Goal: Entertainment & Leisure: Consume media (video, audio)

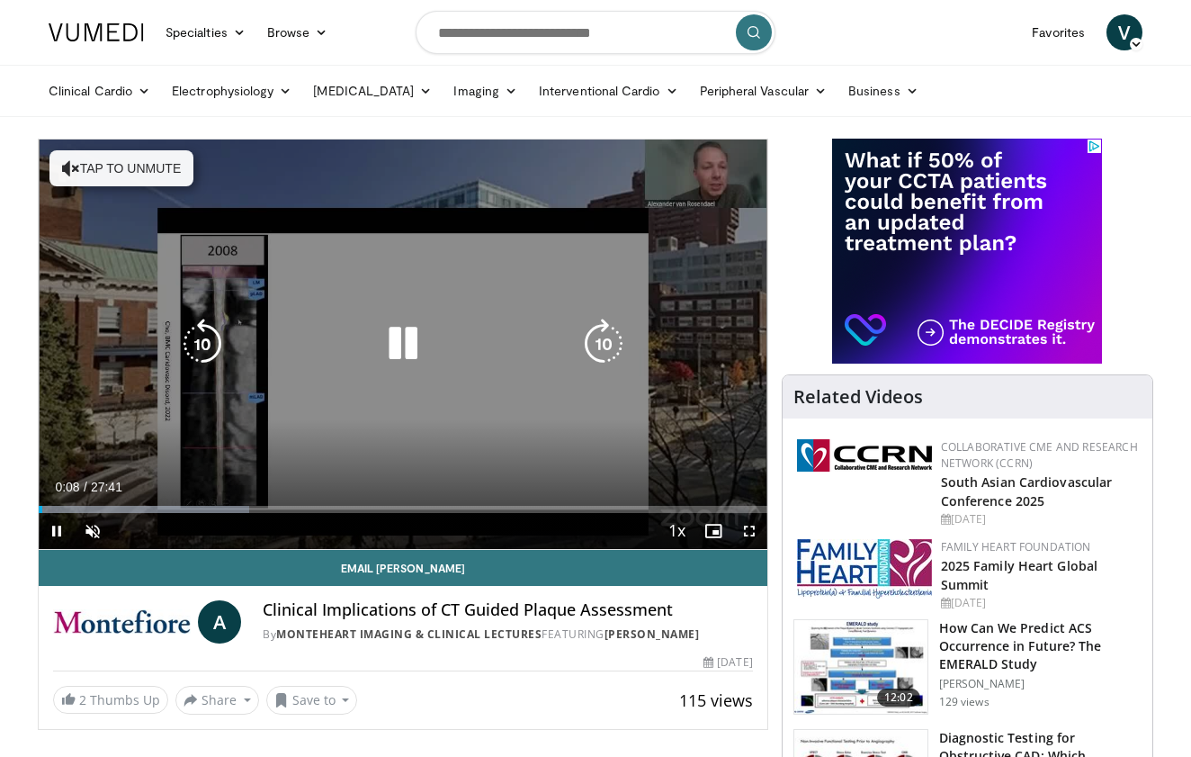
click at [137, 174] on button "Tap to unmute" at bounding box center [121, 168] width 144 height 36
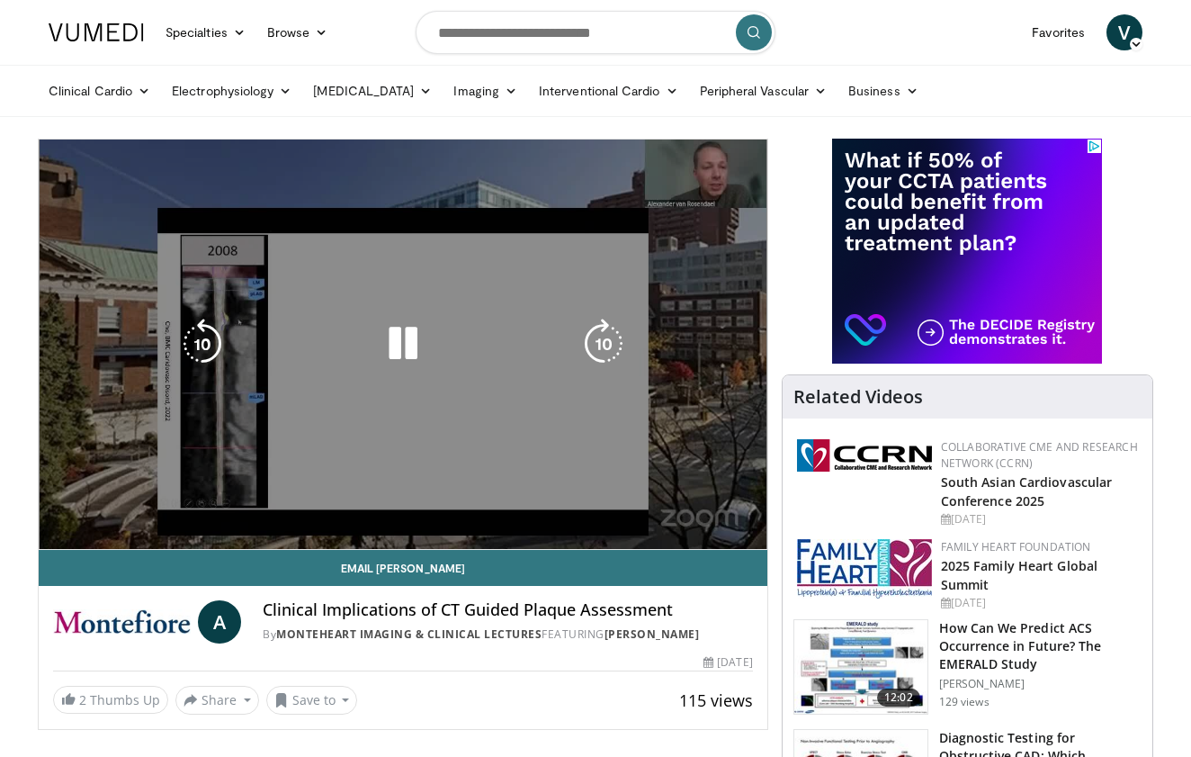
click at [62, 510] on div "10 seconds Tap to unmute" at bounding box center [403, 343] width 729 height 409
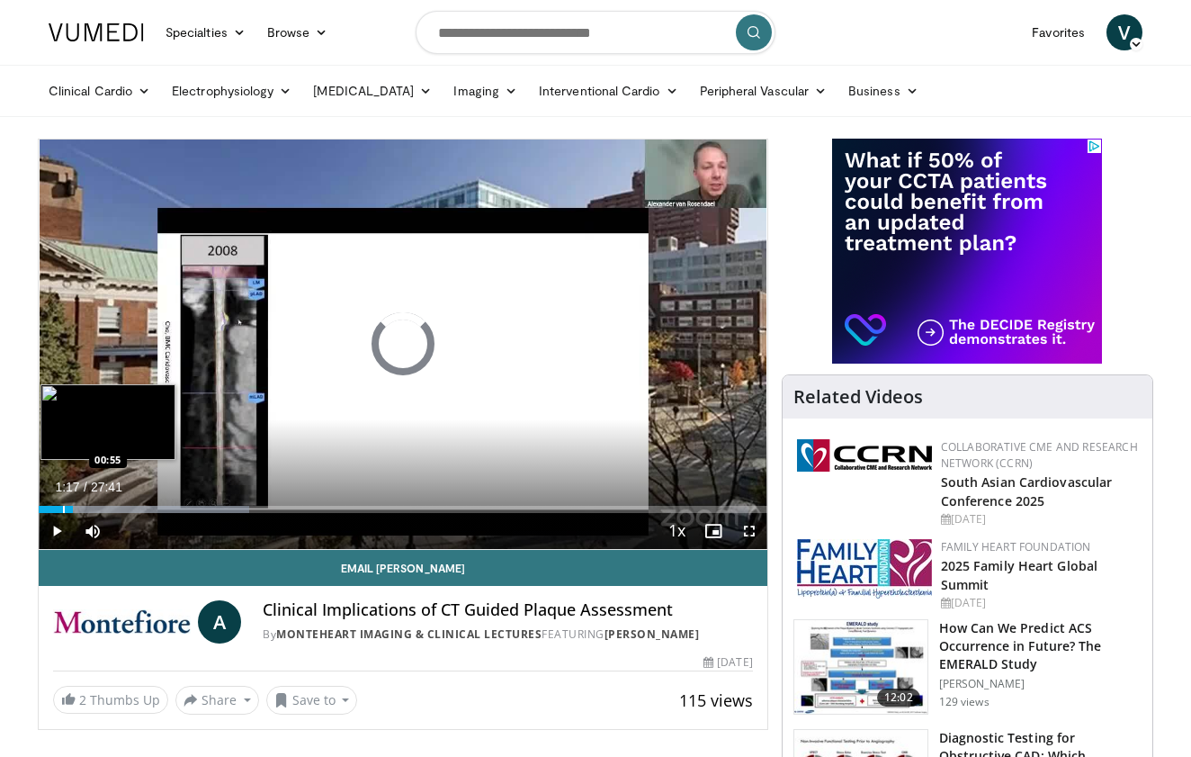
click at [63, 509] on div "Progress Bar" at bounding box center [64, 509] width 2 height 7
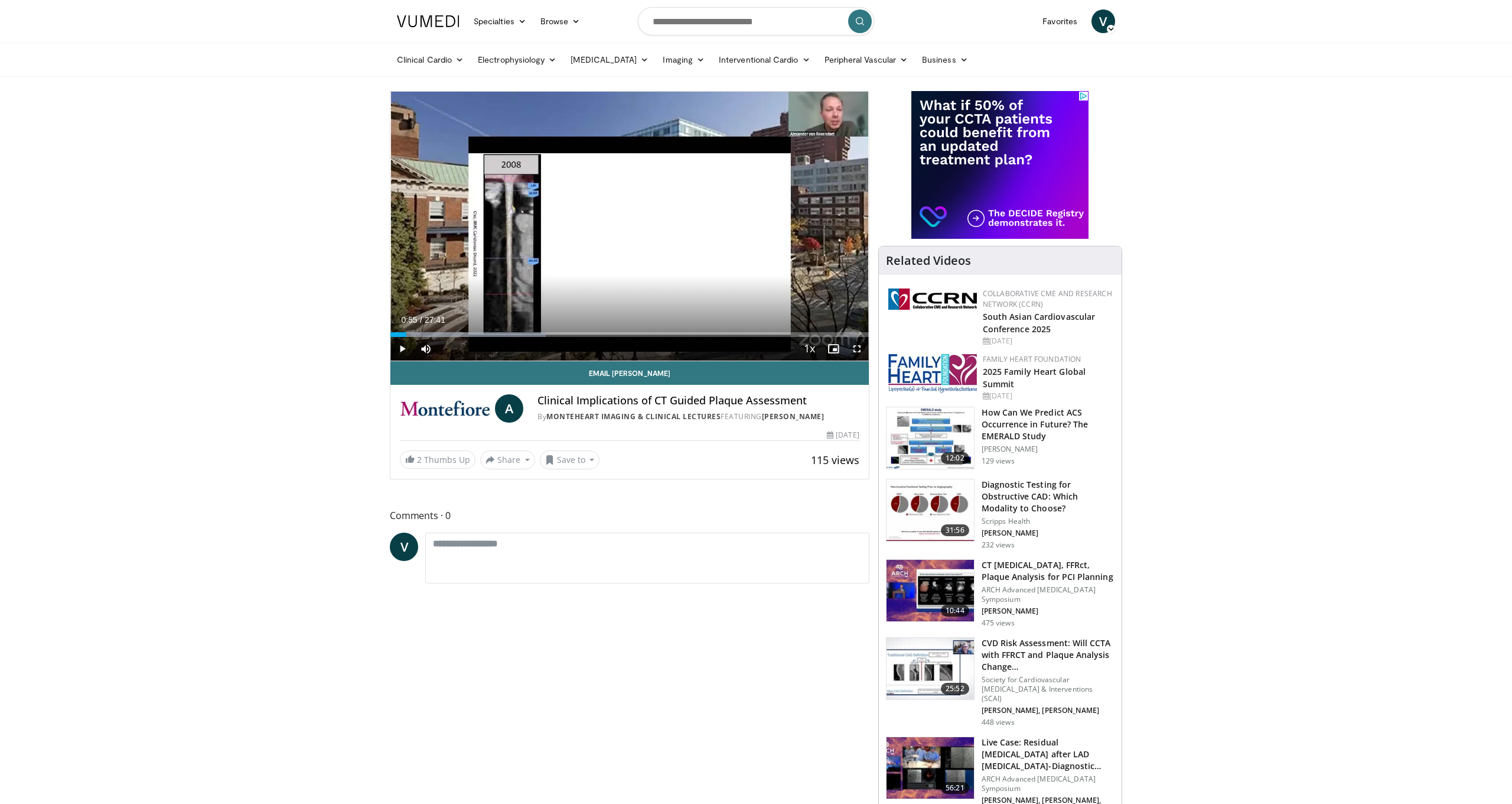
click at [781, 349] on span "Video Player" at bounding box center [857, 349] width 24 height 24
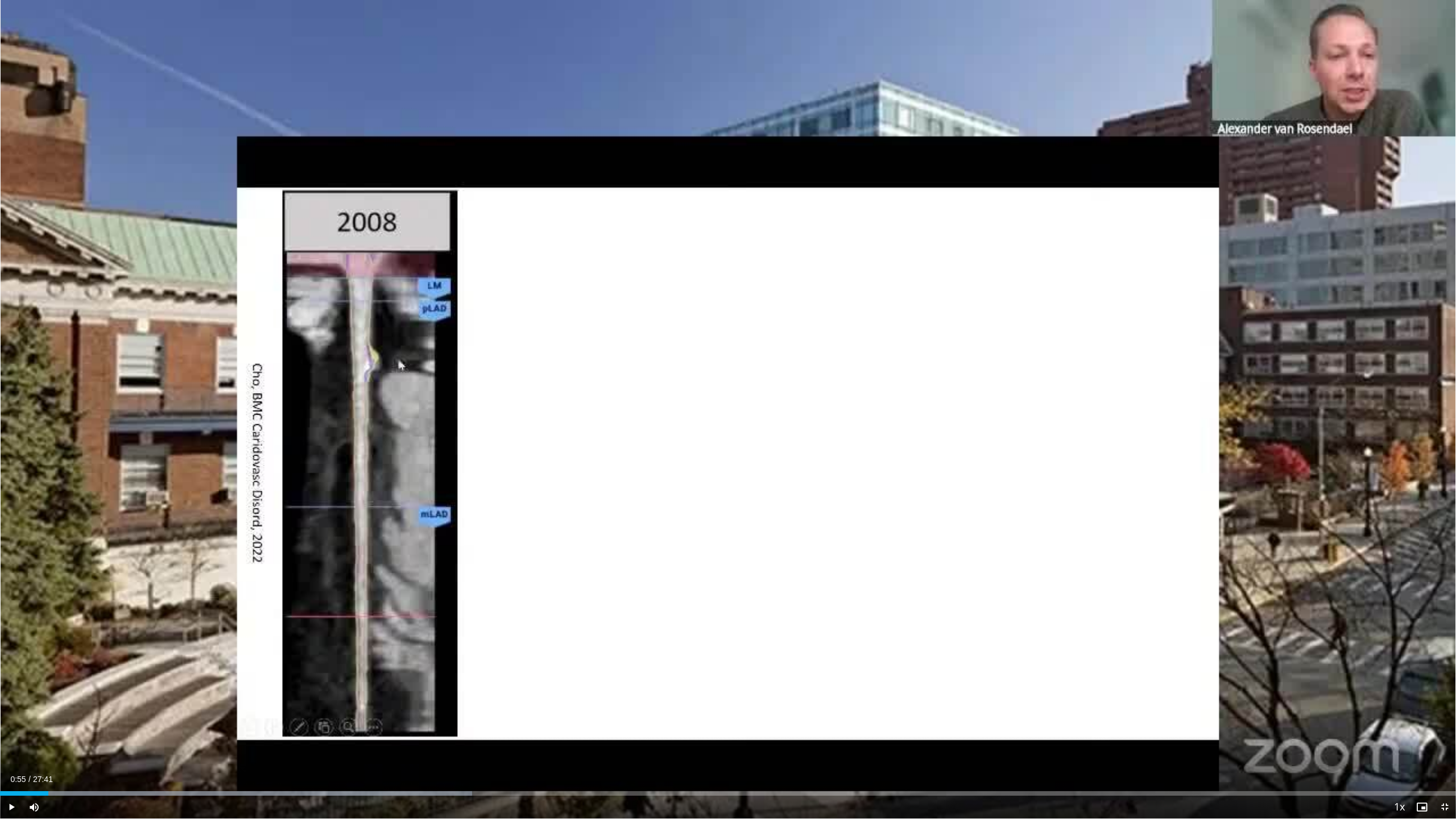
click at [9, 478] on span "Video Player" at bounding box center [11, 807] width 23 height 23
click at [10, 478] on span "Video Player" at bounding box center [11, 807] width 23 height 23
drag, startPoint x: 16, startPoint y: 804, endPoint x: 27, endPoint y: 803, distance: 11.0
click at [16, 478] on span "Video Player" at bounding box center [11, 807] width 23 height 23
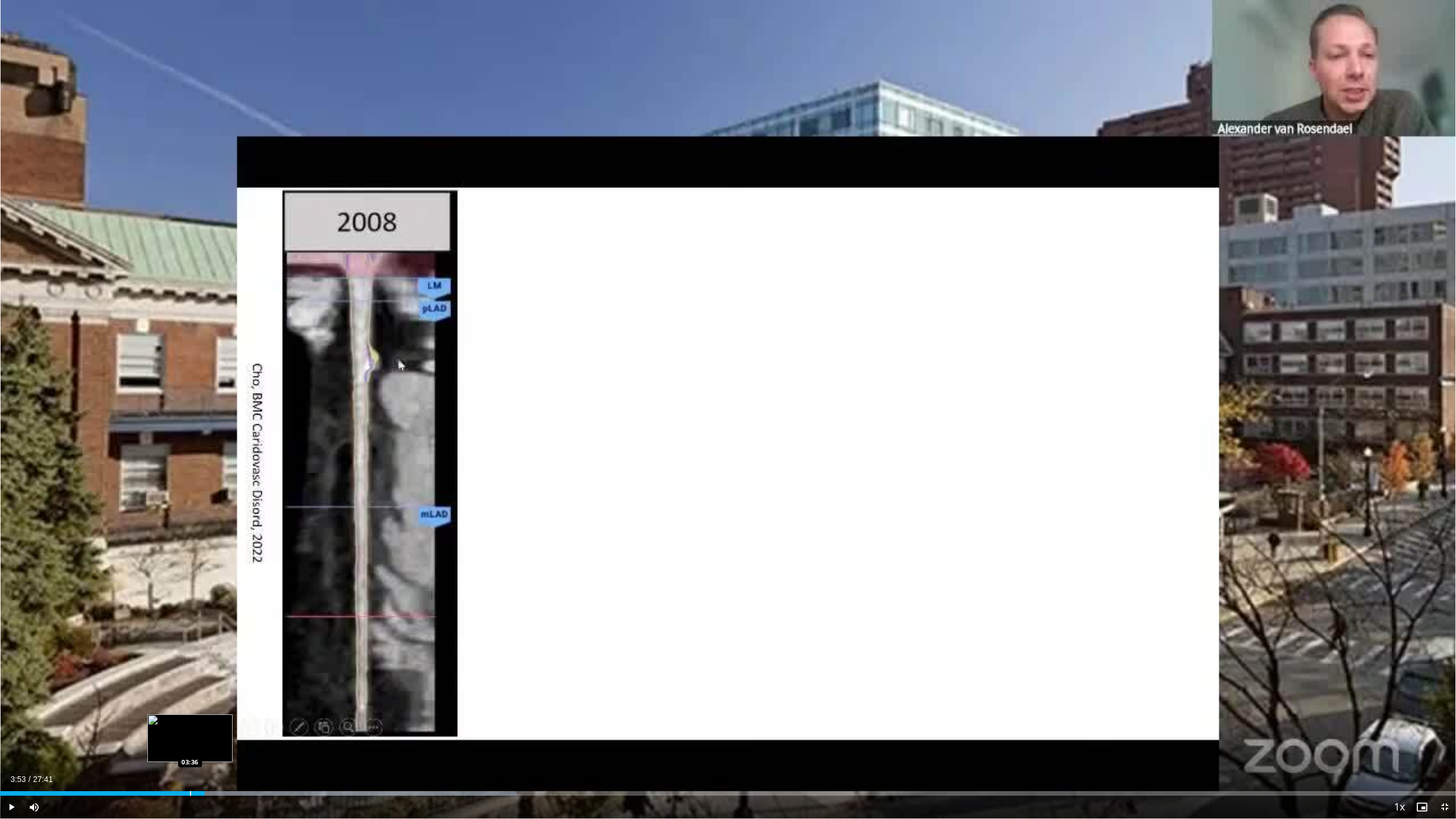
click at [190, 478] on div "Progress Bar" at bounding box center [191, 793] width 1 height 4
click at [12, 478] on span "Video Player" at bounding box center [11, 807] width 23 height 23
click at [365, 478] on div "Progress Bar" at bounding box center [365, 793] width 1 height 4
click at [8, 478] on span "Video Player" at bounding box center [11, 807] width 23 height 23
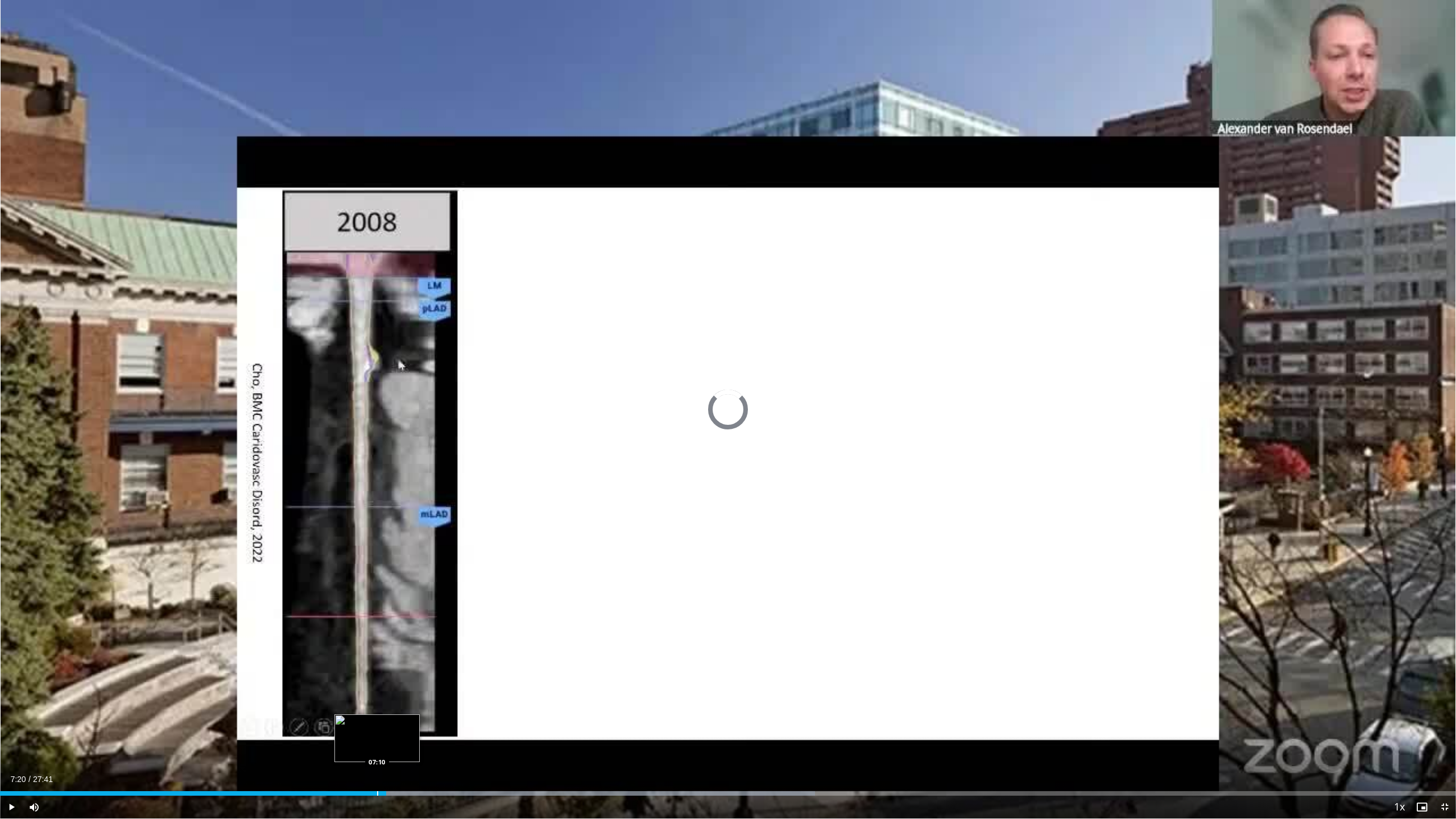
click at [377, 478] on div "Progress Bar" at bounding box center [378, 793] width 1 height 4
click at [9, 478] on span "Video Player" at bounding box center [11, 807] width 23 height 23
click at [11, 478] on video-js "**********" at bounding box center [728, 410] width 1456 height 819
click at [11, 478] on span "Video Player" at bounding box center [11, 807] width 23 height 23
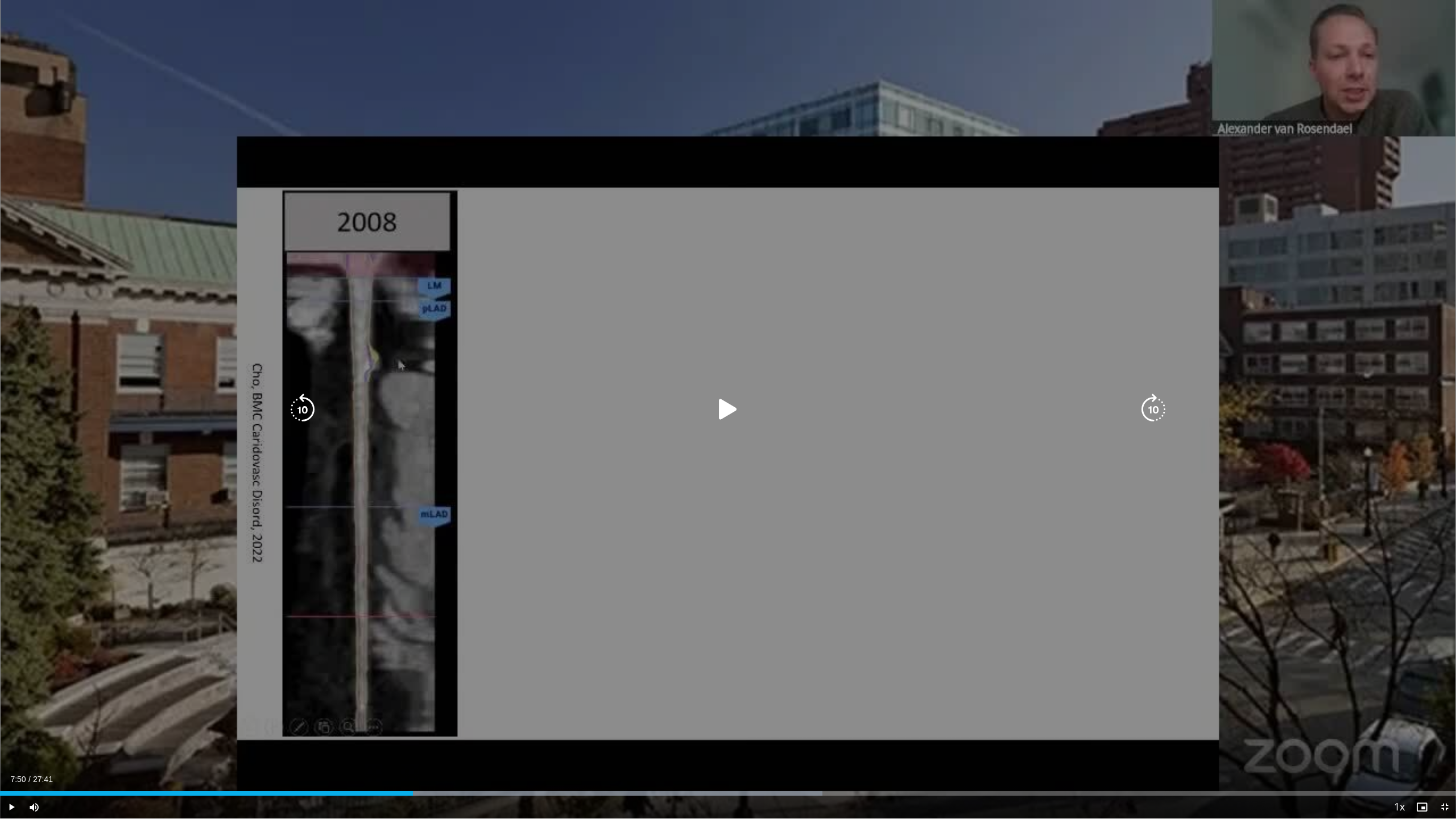
click at [730, 404] on icon "Video Player" at bounding box center [728, 410] width 32 height 32
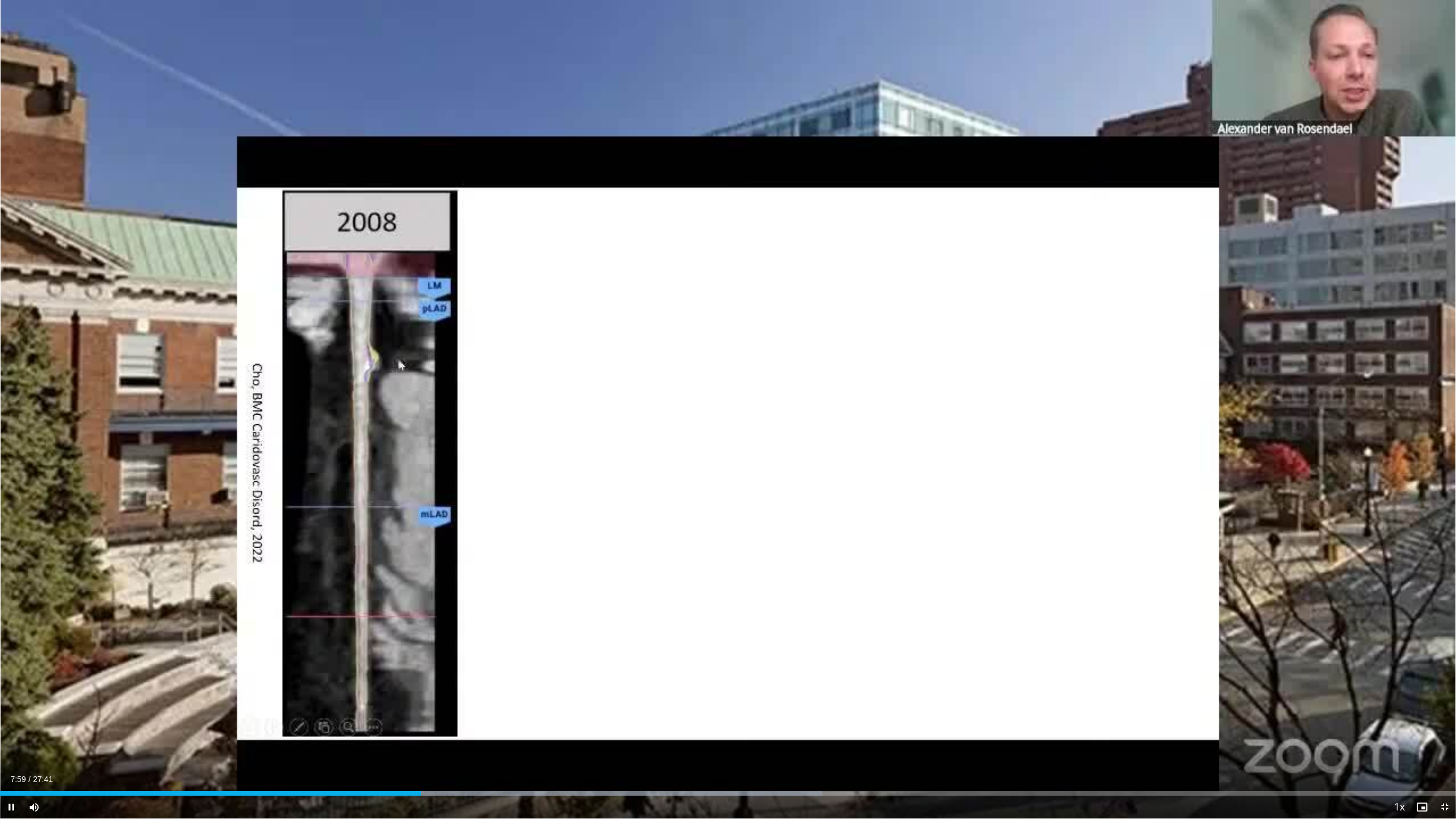
click at [11, 478] on span "Video Player" at bounding box center [11, 807] width 23 height 23
click at [13, 478] on span "Video Player" at bounding box center [11, 807] width 23 height 23
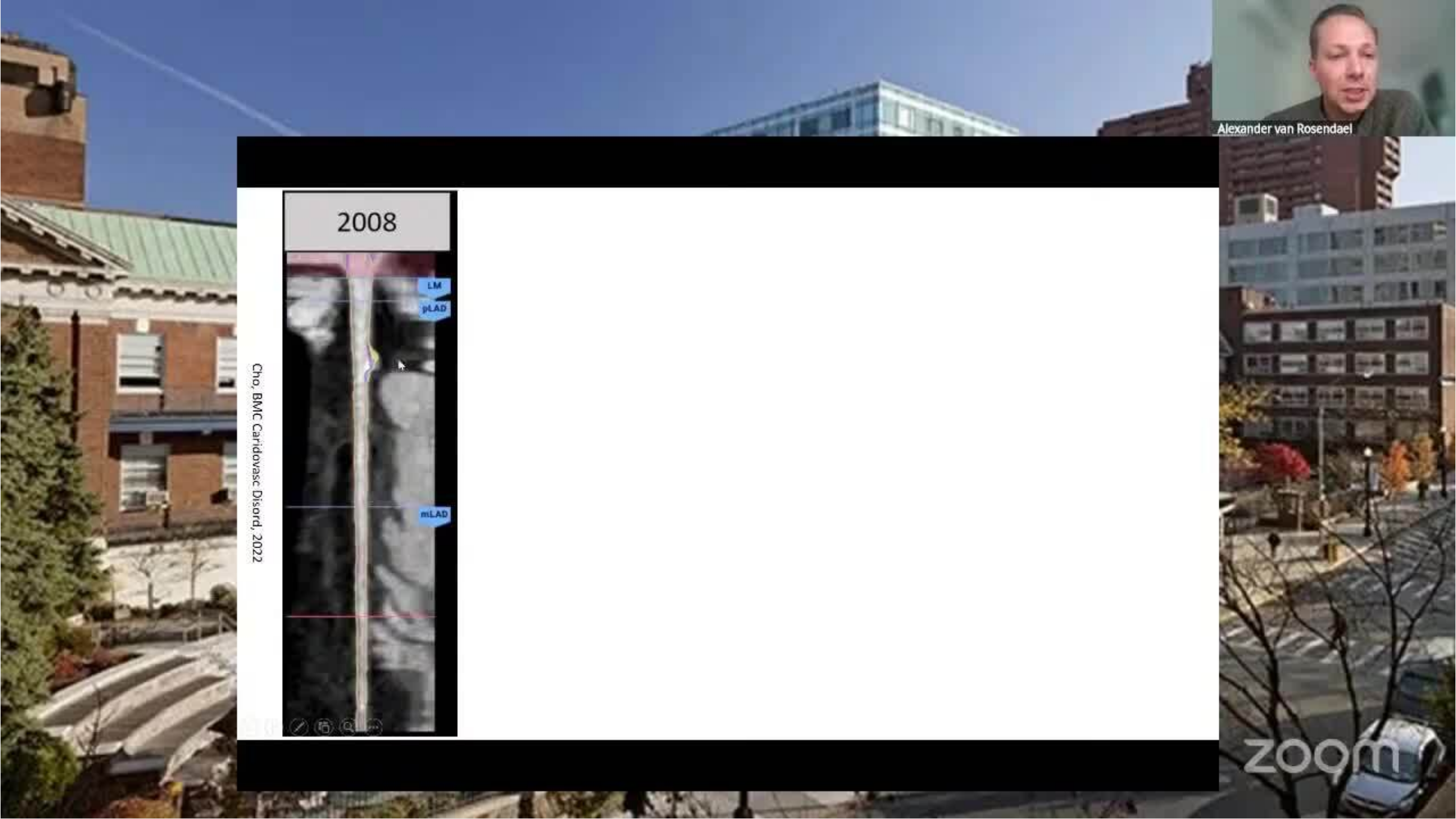
click at [10, 478] on video-js "**********" at bounding box center [728, 410] width 1456 height 819
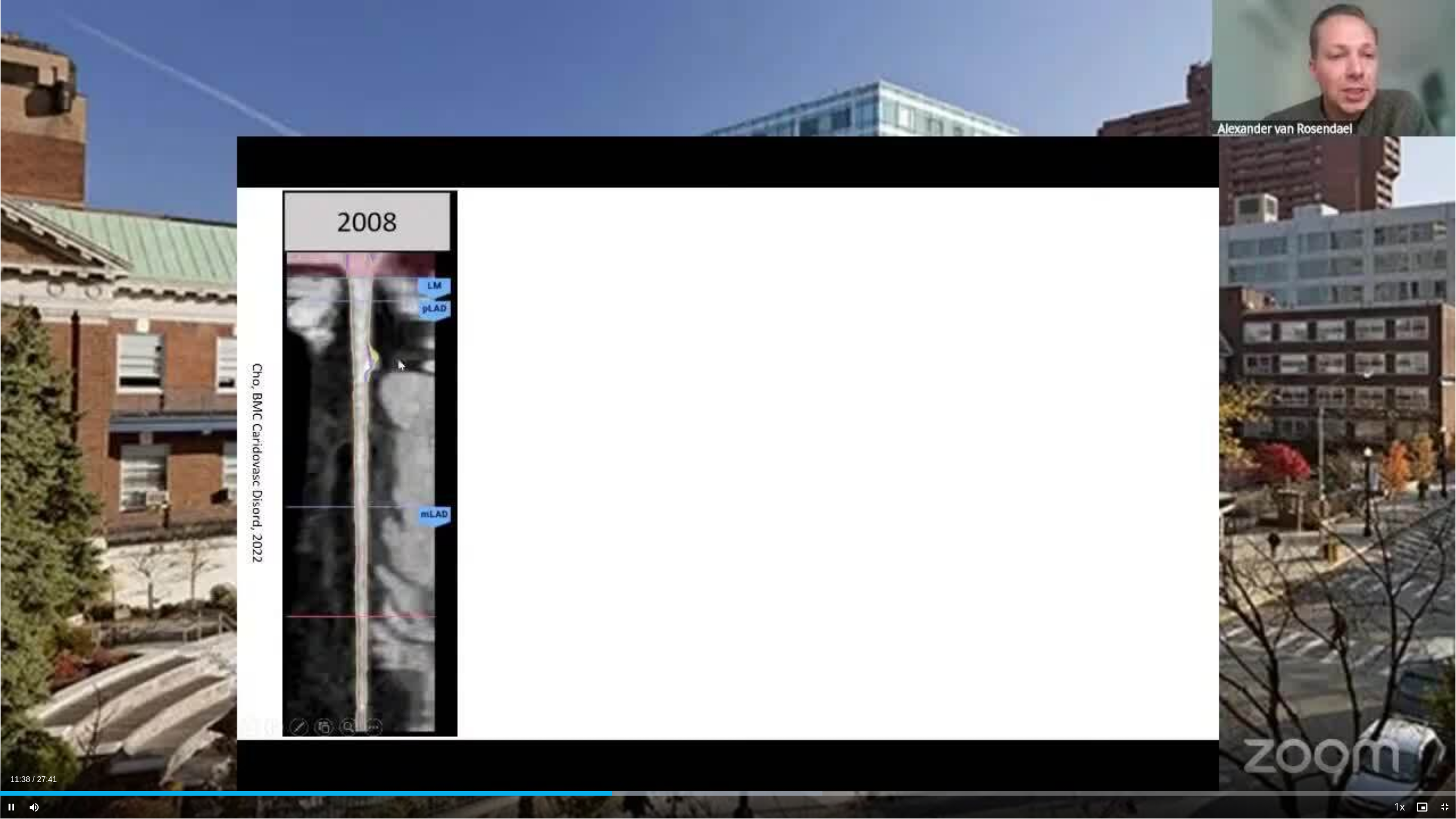
click at [9, 478] on span "Video Player" at bounding box center [11, 807] width 23 height 23
drag, startPoint x: 191, startPoint y: 772, endPoint x: 206, endPoint y: 780, distance: 17.0
click at [202, 478] on video-js "**********" at bounding box center [728, 410] width 1456 height 819
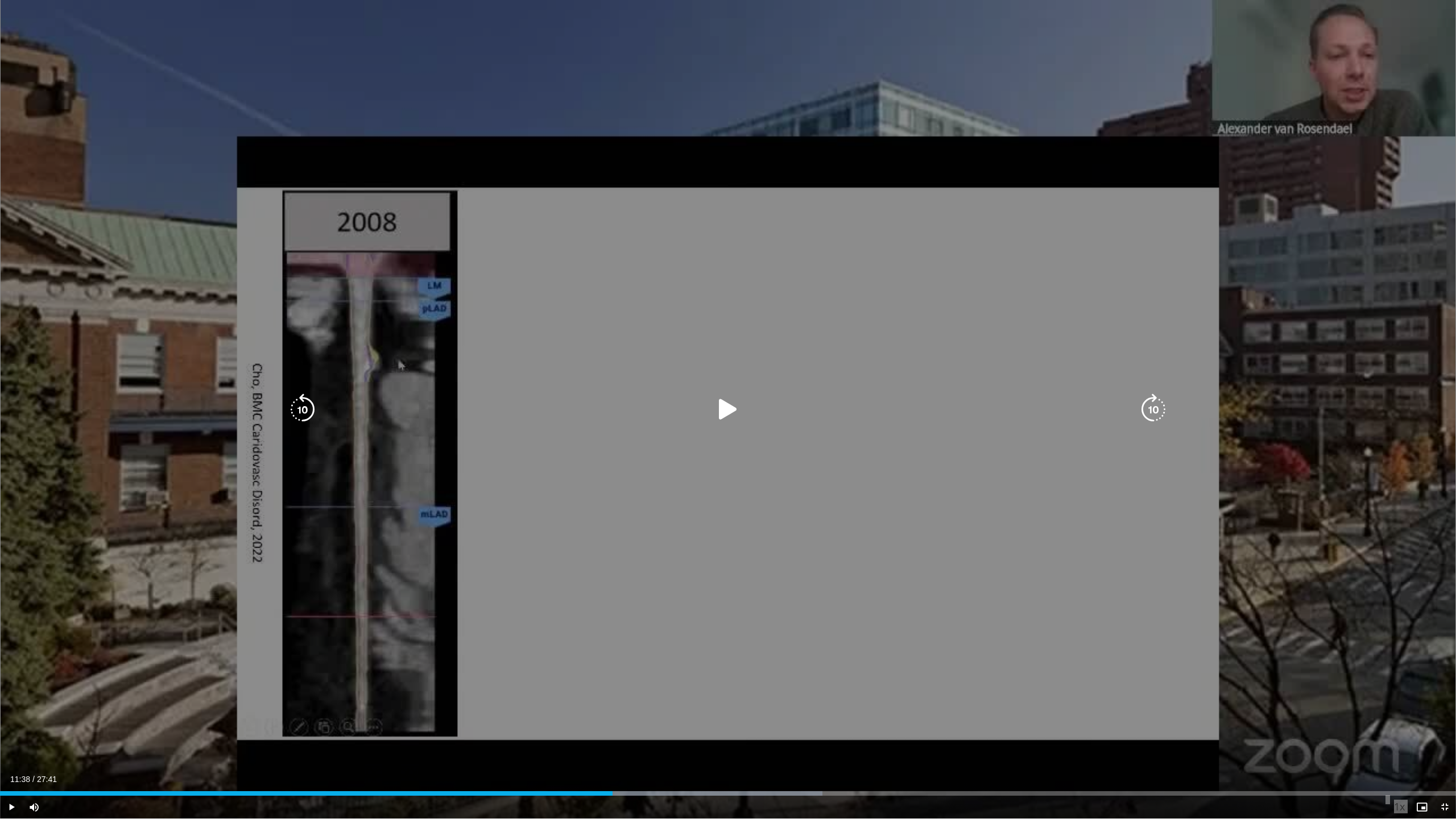
click at [11, 478] on span "Video Player" at bounding box center [11, 807] width 23 height 23
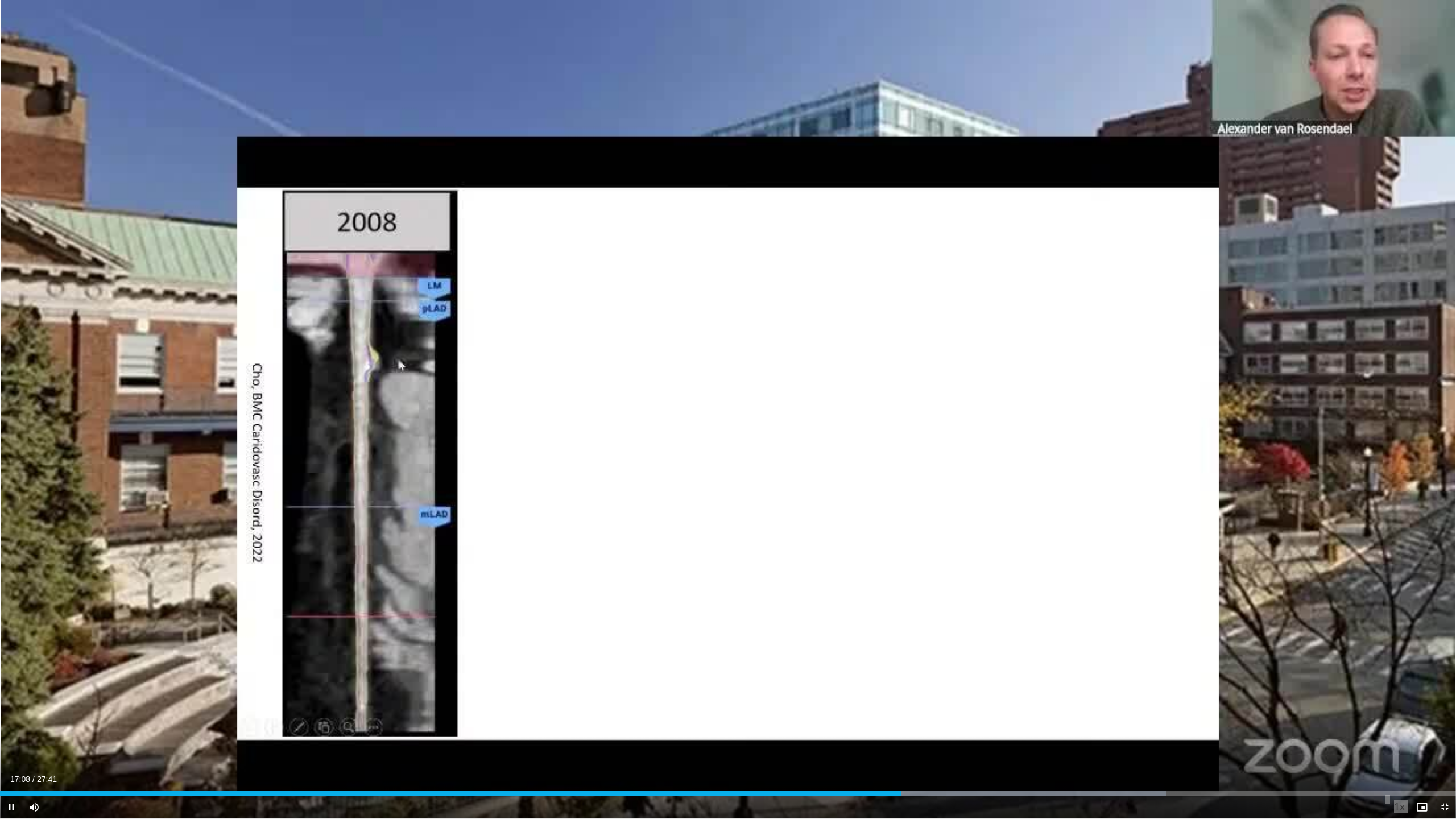
click at [0, 0] on div "Progress Bar" at bounding box center [0, 0] width 0 height 0
click at [16, 478] on span "Video Player" at bounding box center [11, 807] width 23 height 23
click at [10, 478] on span "Video Player" at bounding box center [11, 807] width 23 height 23
click at [14, 478] on span "Video Player" at bounding box center [11, 807] width 23 height 23
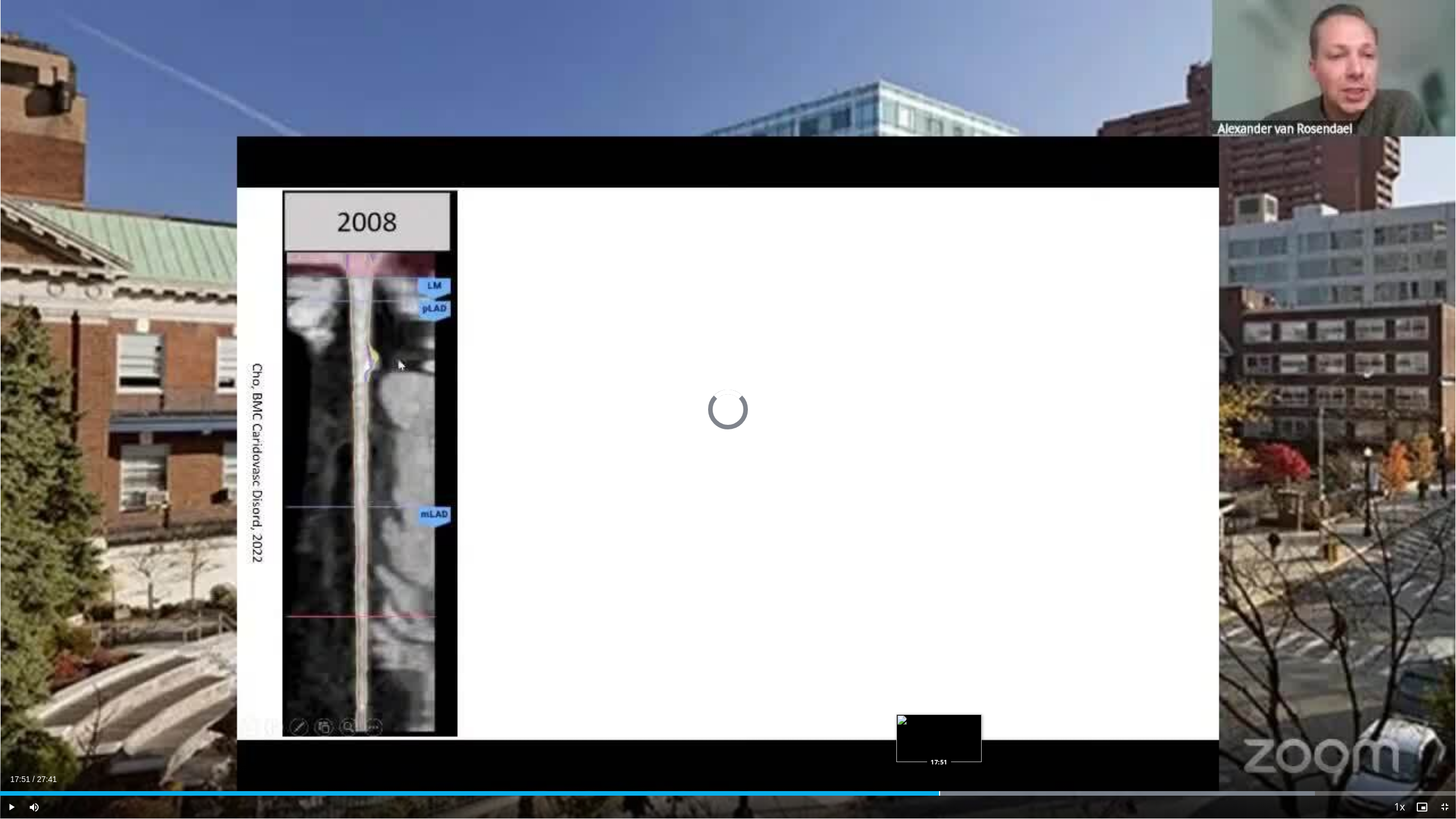
click at [752, 478] on div "Progress Bar" at bounding box center [940, 793] width 1 height 4
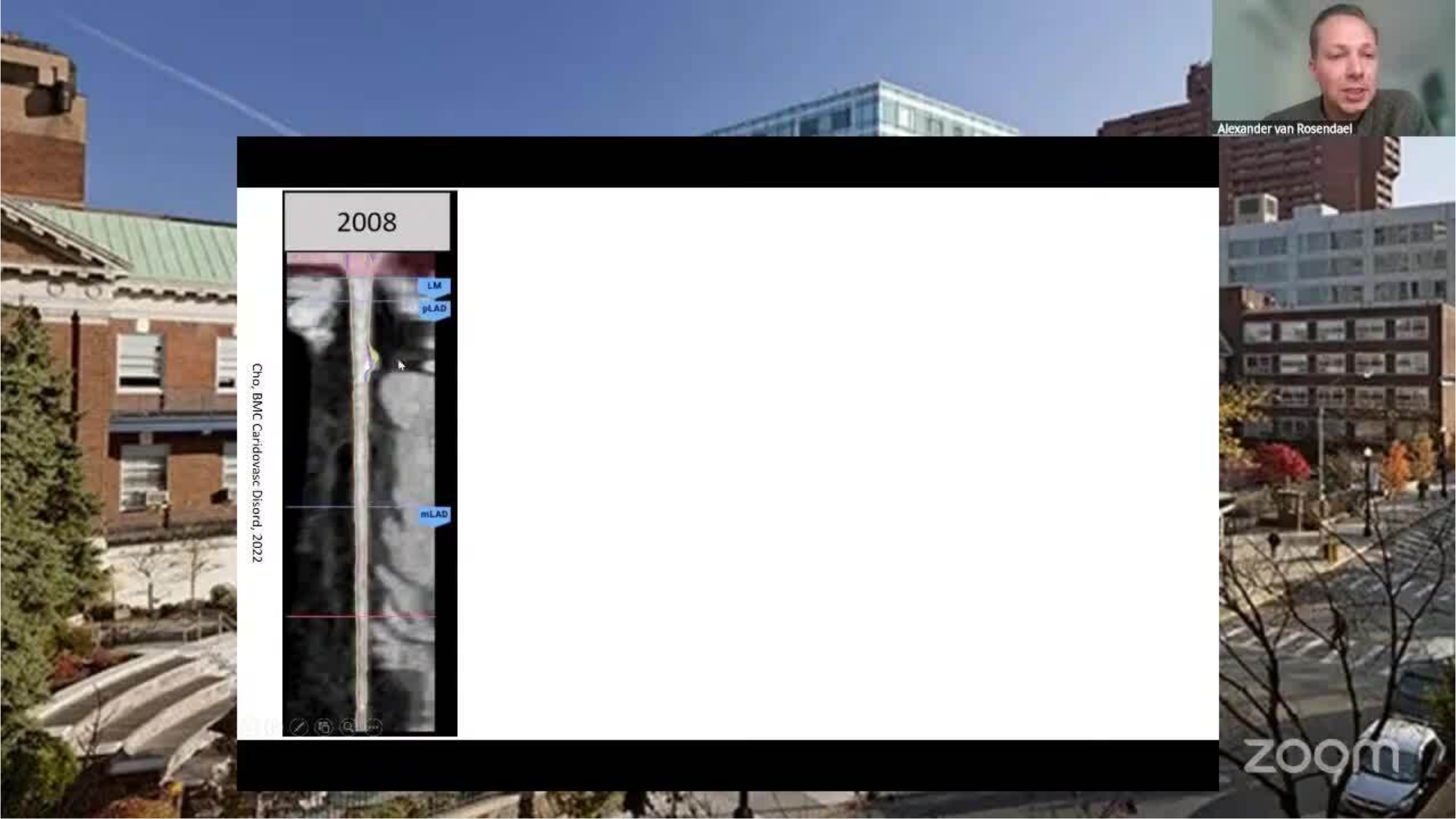
click at [752, 478] on div "Loaded : 92.11% 19:19 18:36" at bounding box center [728, 816] width 1456 height 4
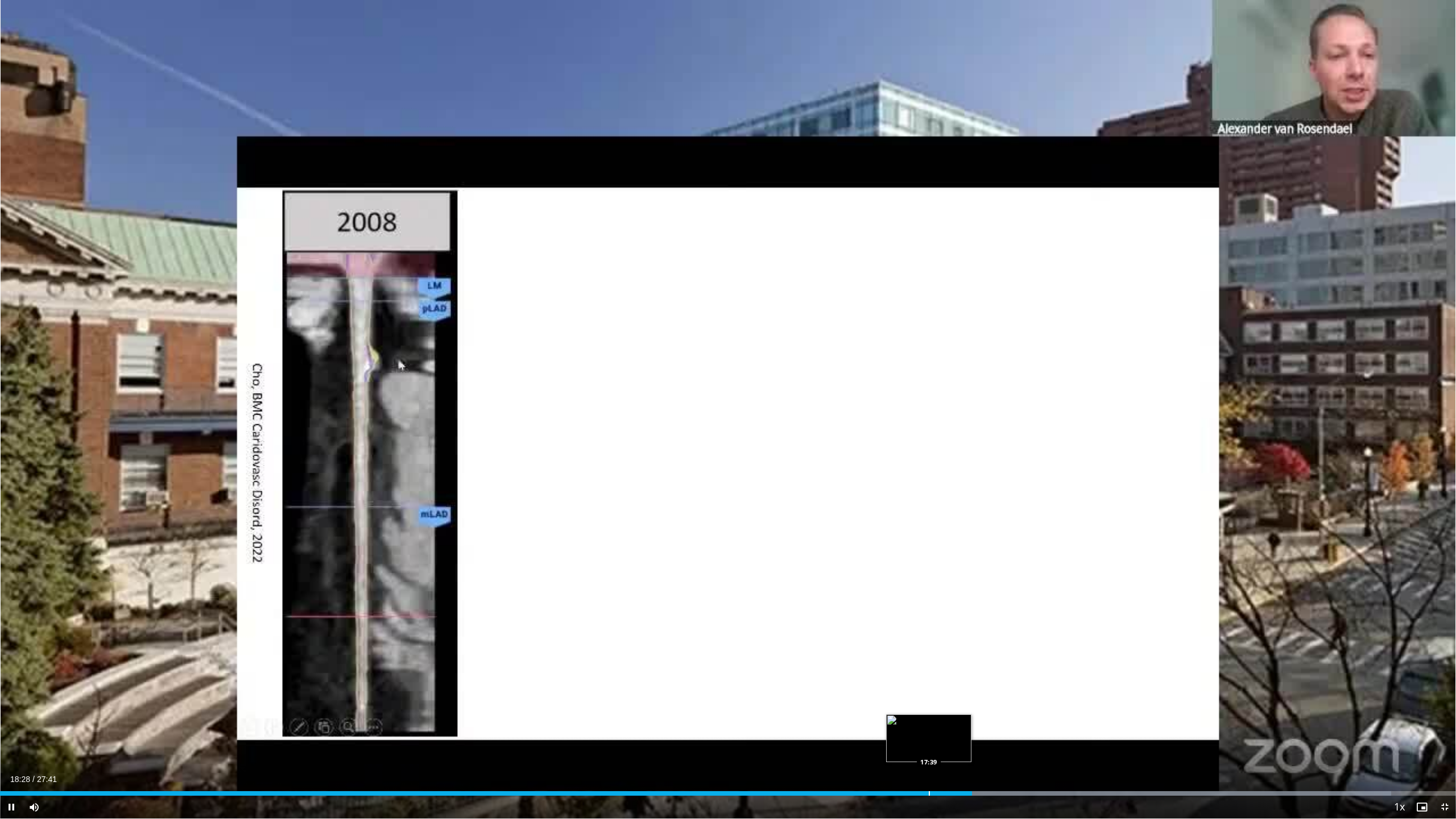
click at [752, 478] on div "Progress Bar" at bounding box center [929, 793] width 1 height 4
click at [11, 478] on span "Video Player" at bounding box center [11, 807] width 23 height 23
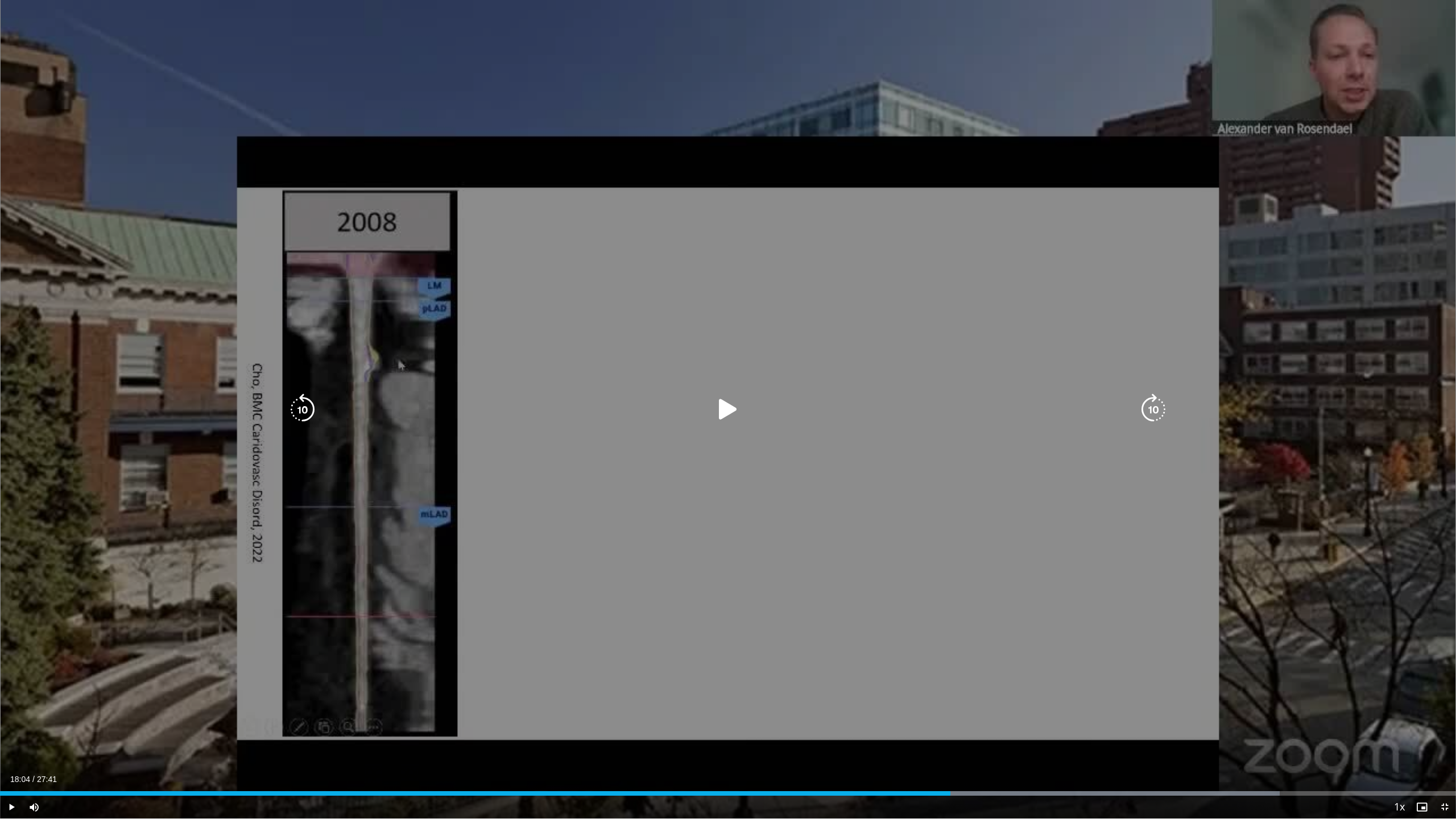
click at [13, 478] on span "Video Player" at bounding box center [11, 807] width 23 height 23
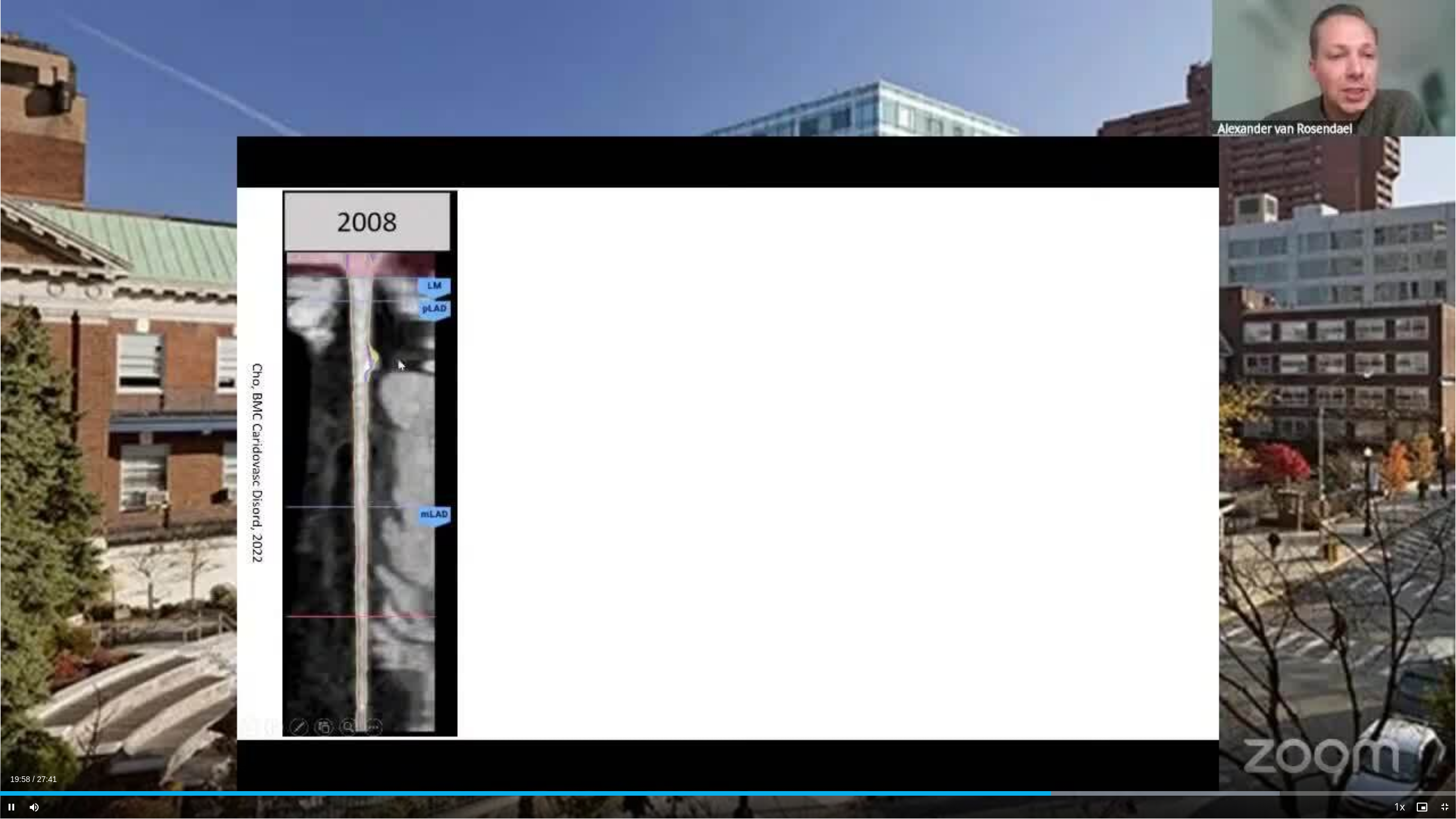
click at [15, 478] on span "Video Player" at bounding box center [11, 807] width 23 height 23
click at [12, 478] on span "Video Player" at bounding box center [11, 807] width 23 height 23
click at [14, 478] on span "Video Player" at bounding box center [11, 807] width 23 height 23
click at [9, 478] on span "Video Player" at bounding box center [11, 807] width 23 height 23
click at [8, 478] on span "Video Player" at bounding box center [11, 807] width 23 height 23
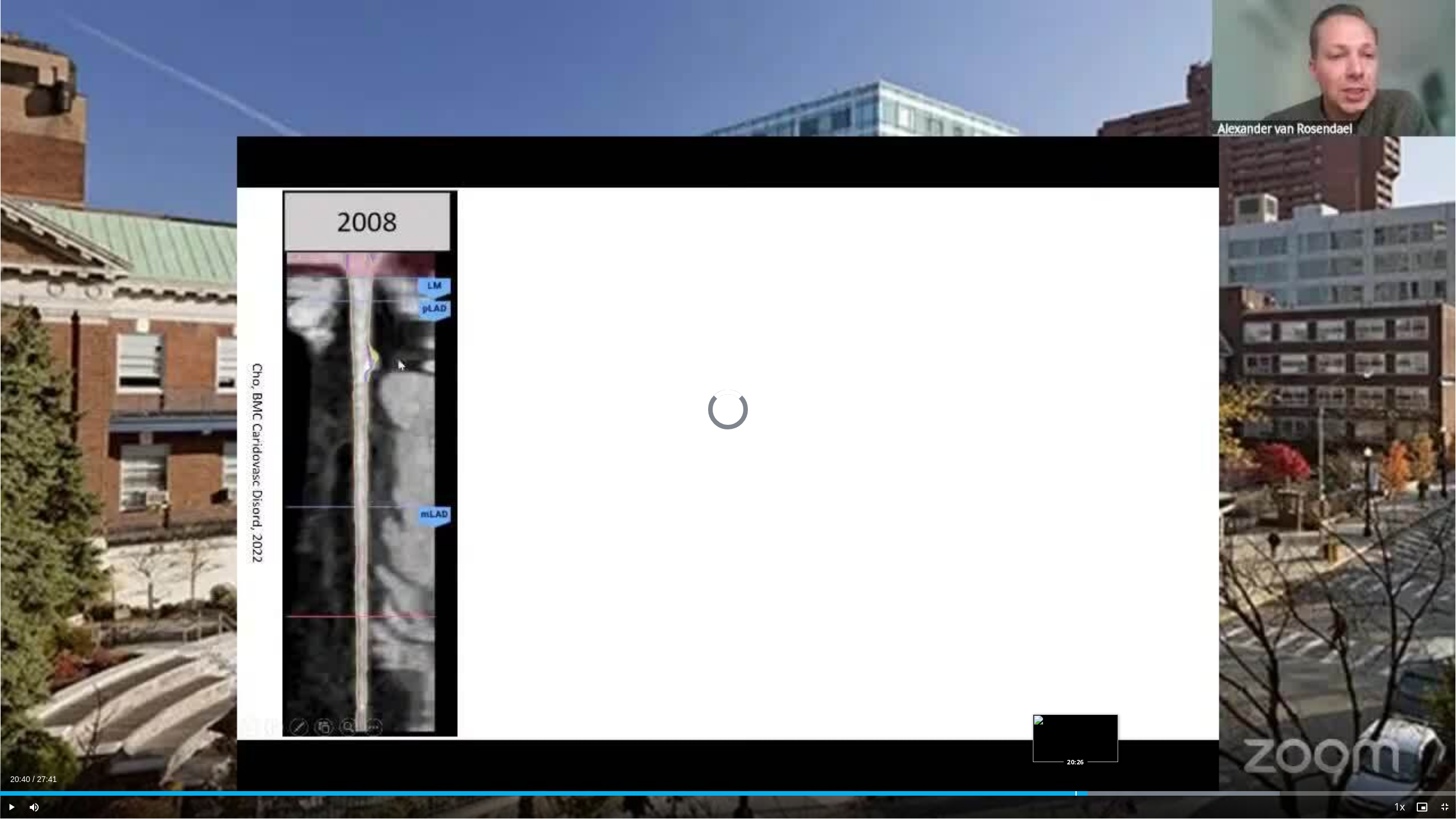
click at [752, 478] on div "Progress Bar" at bounding box center [1077, 793] width 1 height 4
click at [10, 478] on span "Video Player" at bounding box center [11, 807] width 23 height 23
drag, startPoint x: 1059, startPoint y: 794, endPoint x: 1048, endPoint y: 798, distance: 11.7
click at [0, 0] on div "Progress Bar" at bounding box center [0, 0] width 0 height 0
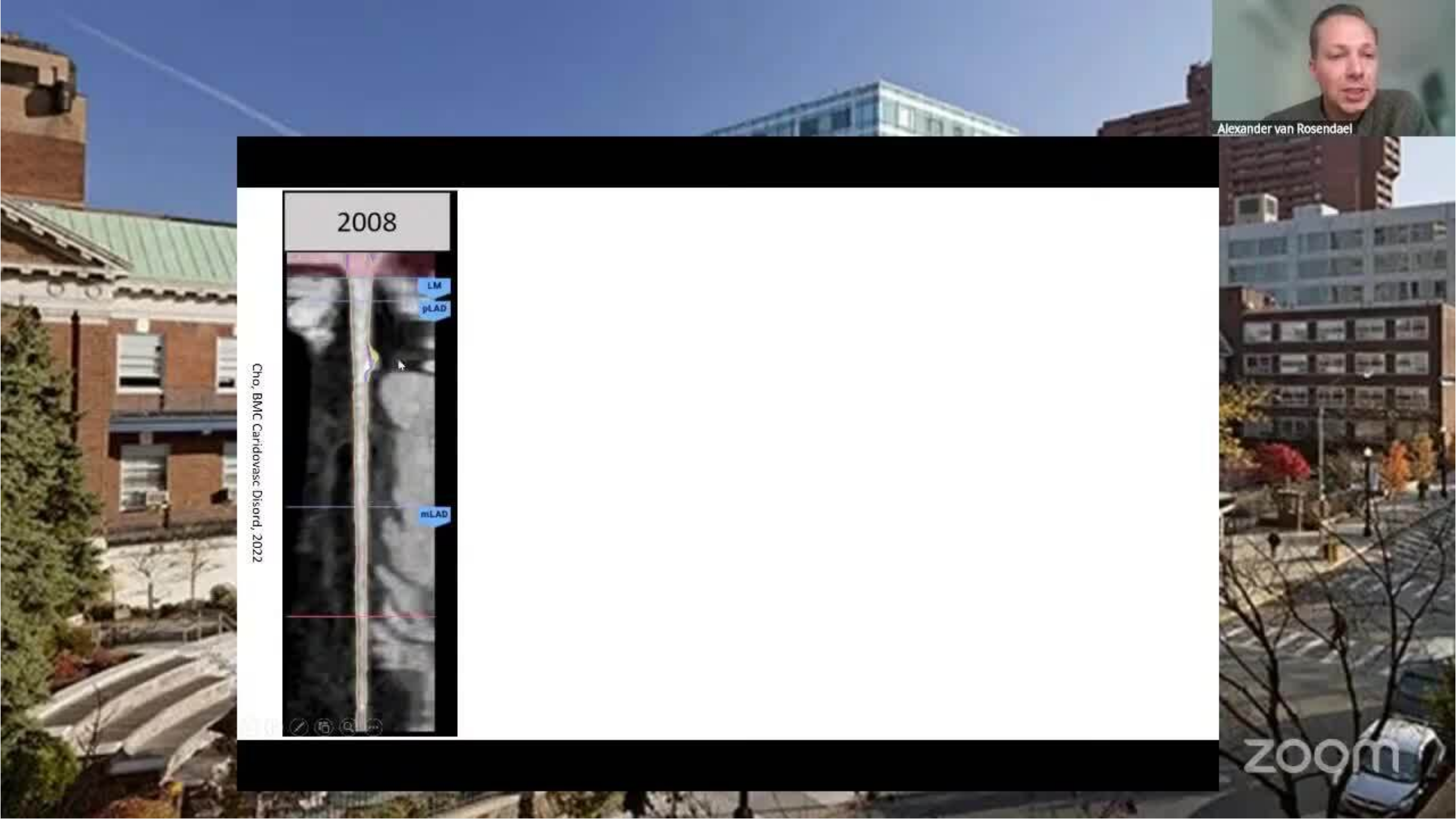
click at [14, 478] on div "10 seconds Tap to unmute" at bounding box center [728, 409] width 1456 height 818
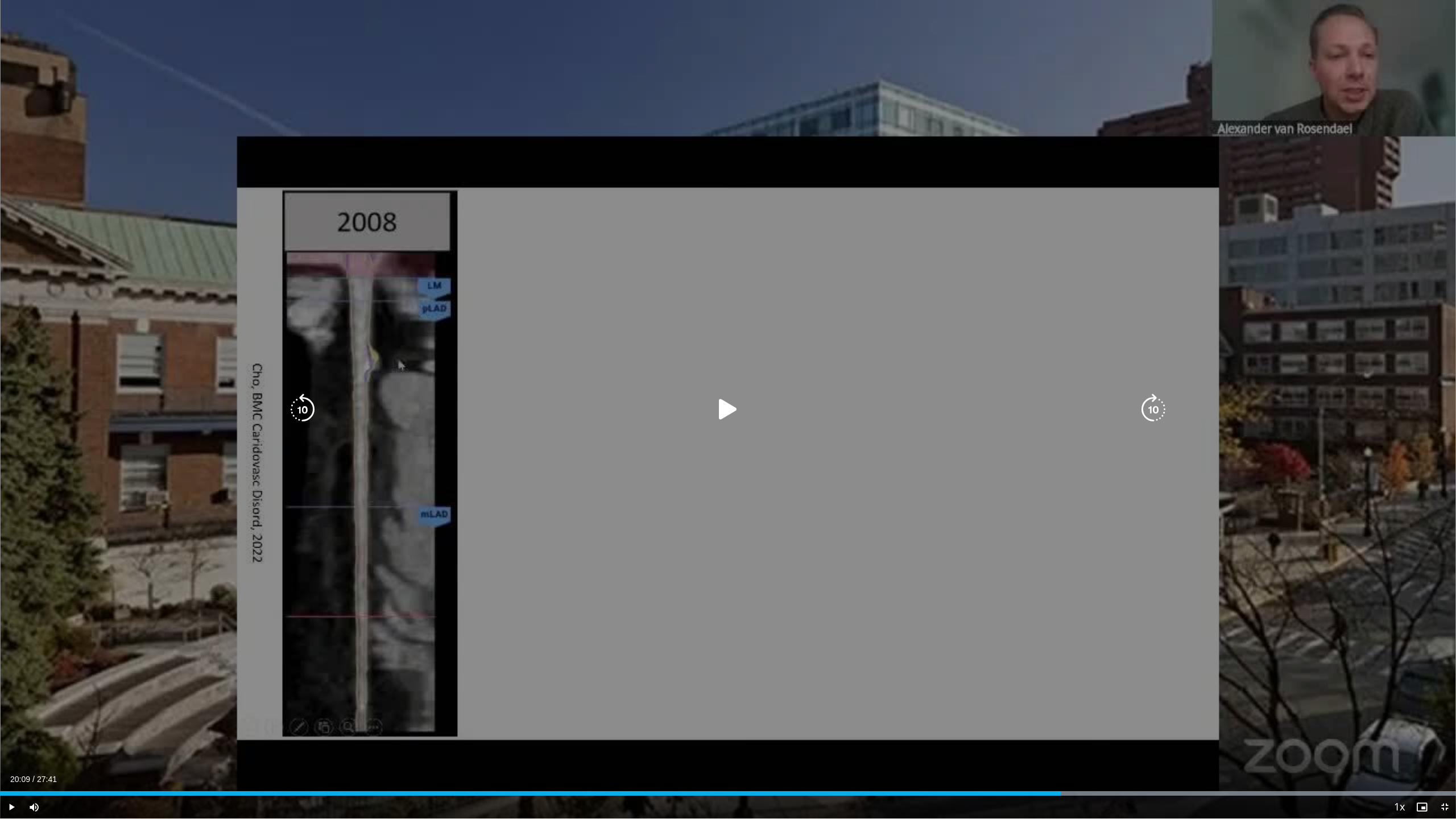
click at [12, 478] on span "Video Player" at bounding box center [11, 807] width 23 height 23
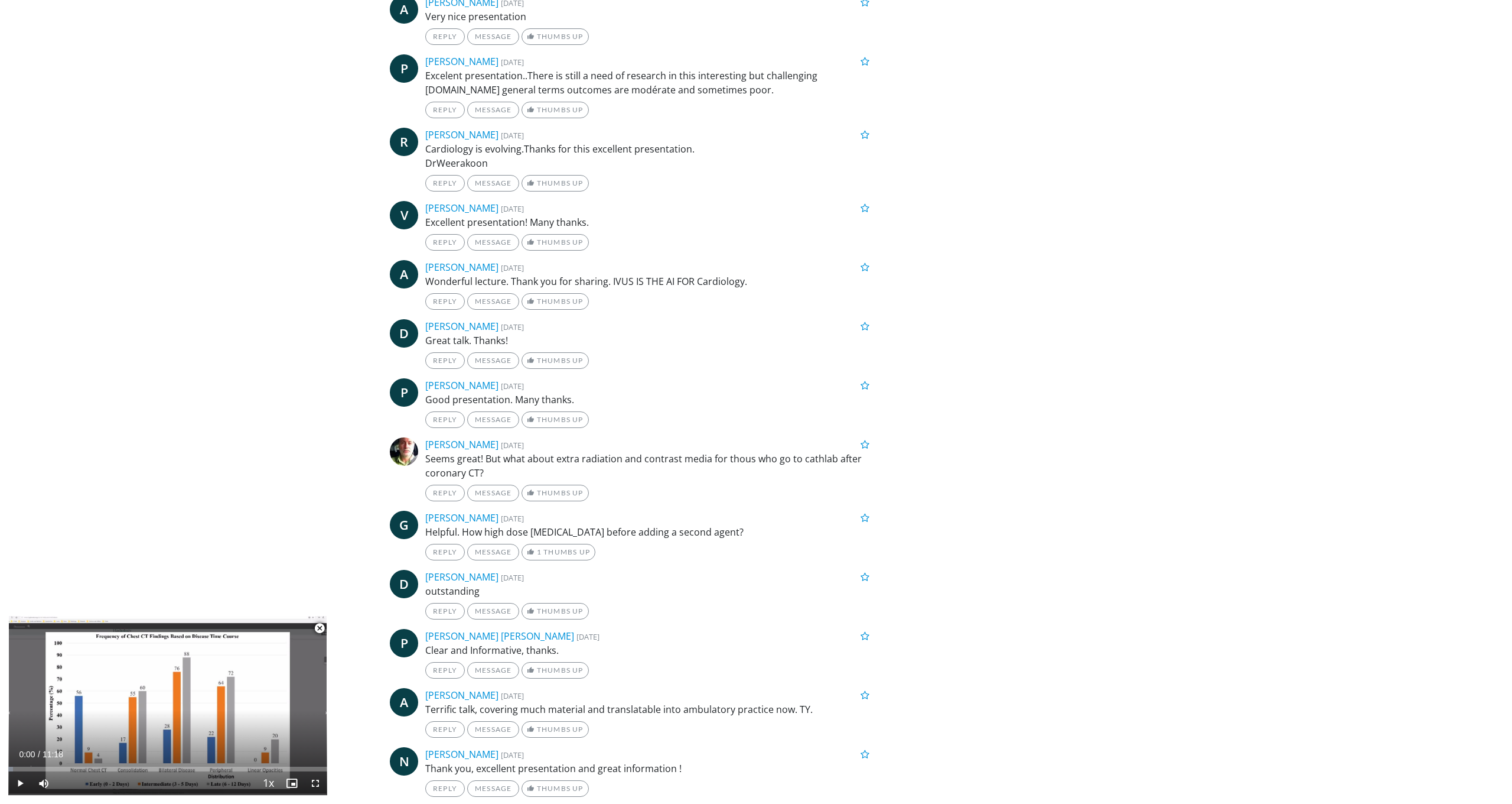
scroll to position [1888, 0]
